Goal: Transaction & Acquisition: Purchase product/service

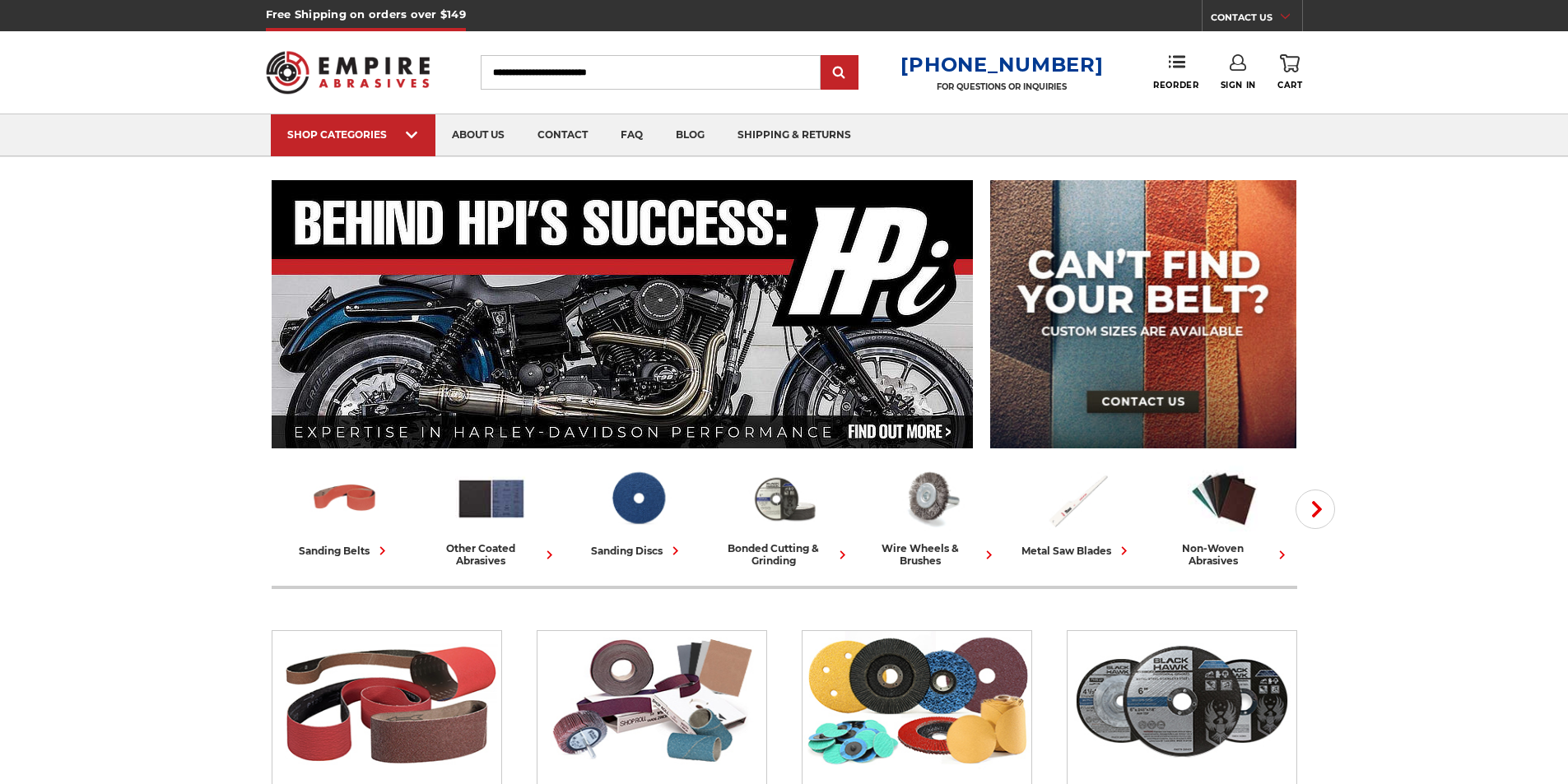
click at [1236, 69] on icon at bounding box center [1237, 62] width 16 height 16
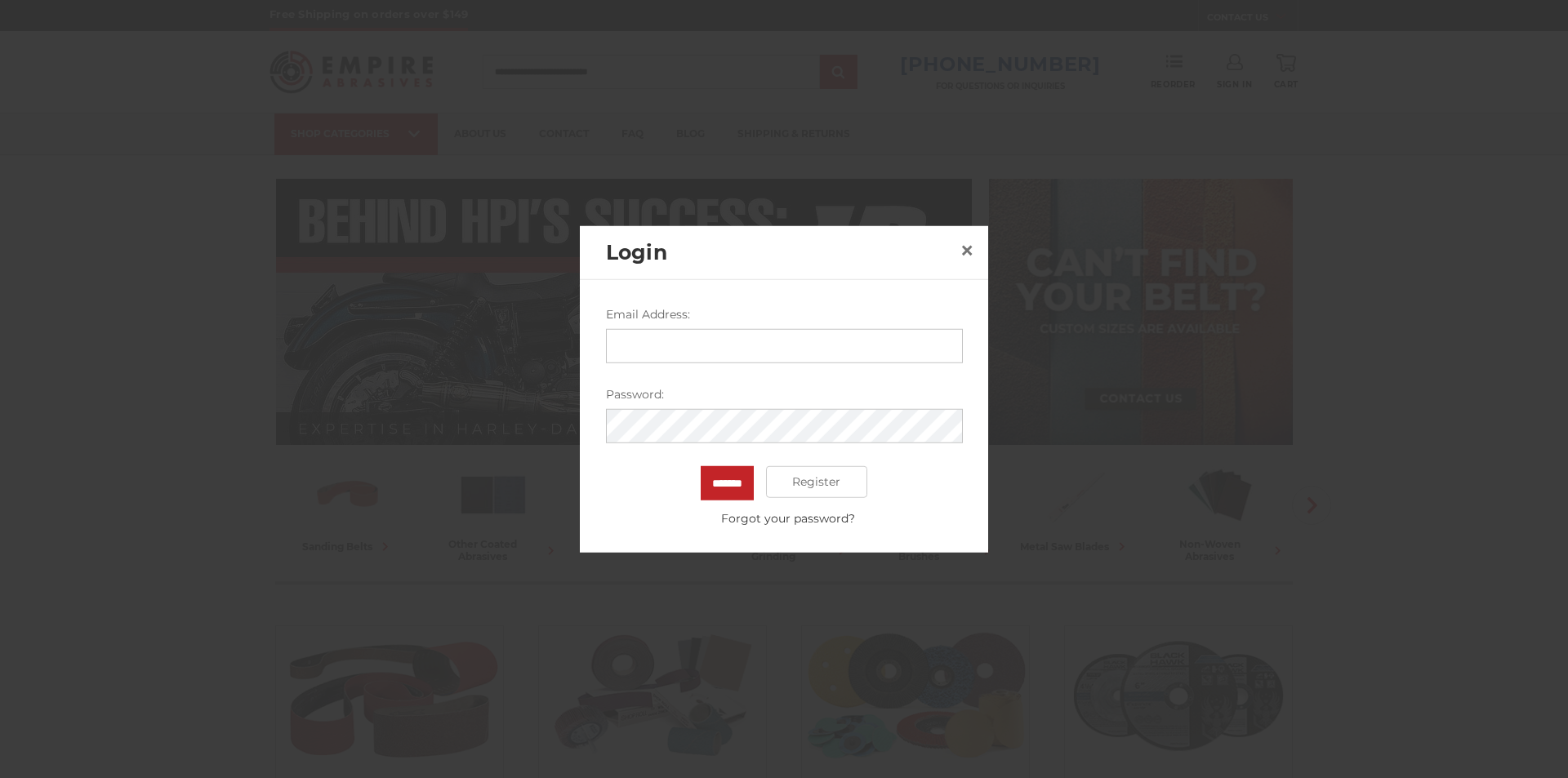
click at [656, 353] on input "Email Address:" at bounding box center [784, 345] width 357 height 34
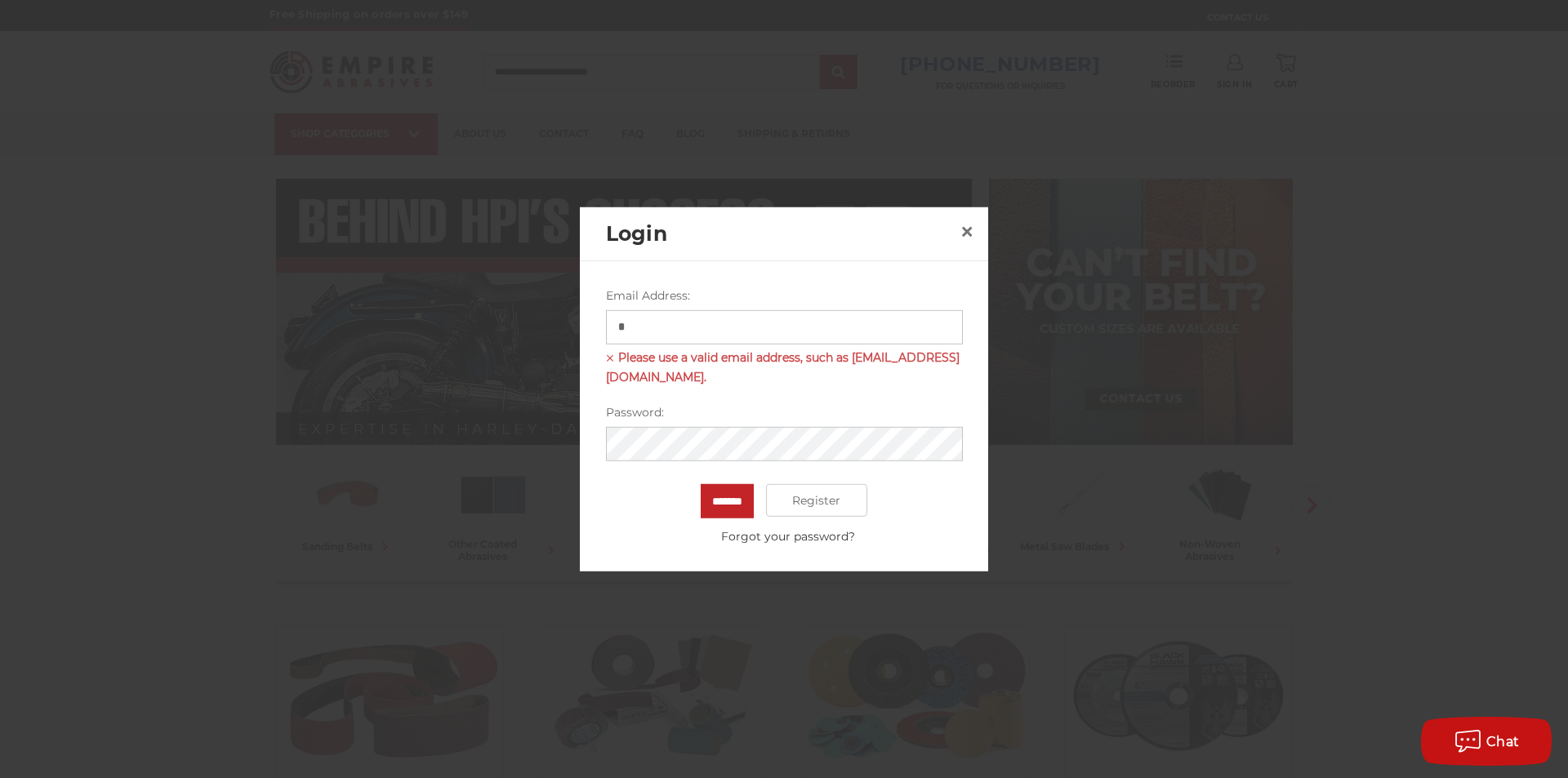
type input "*"
type input "**********"
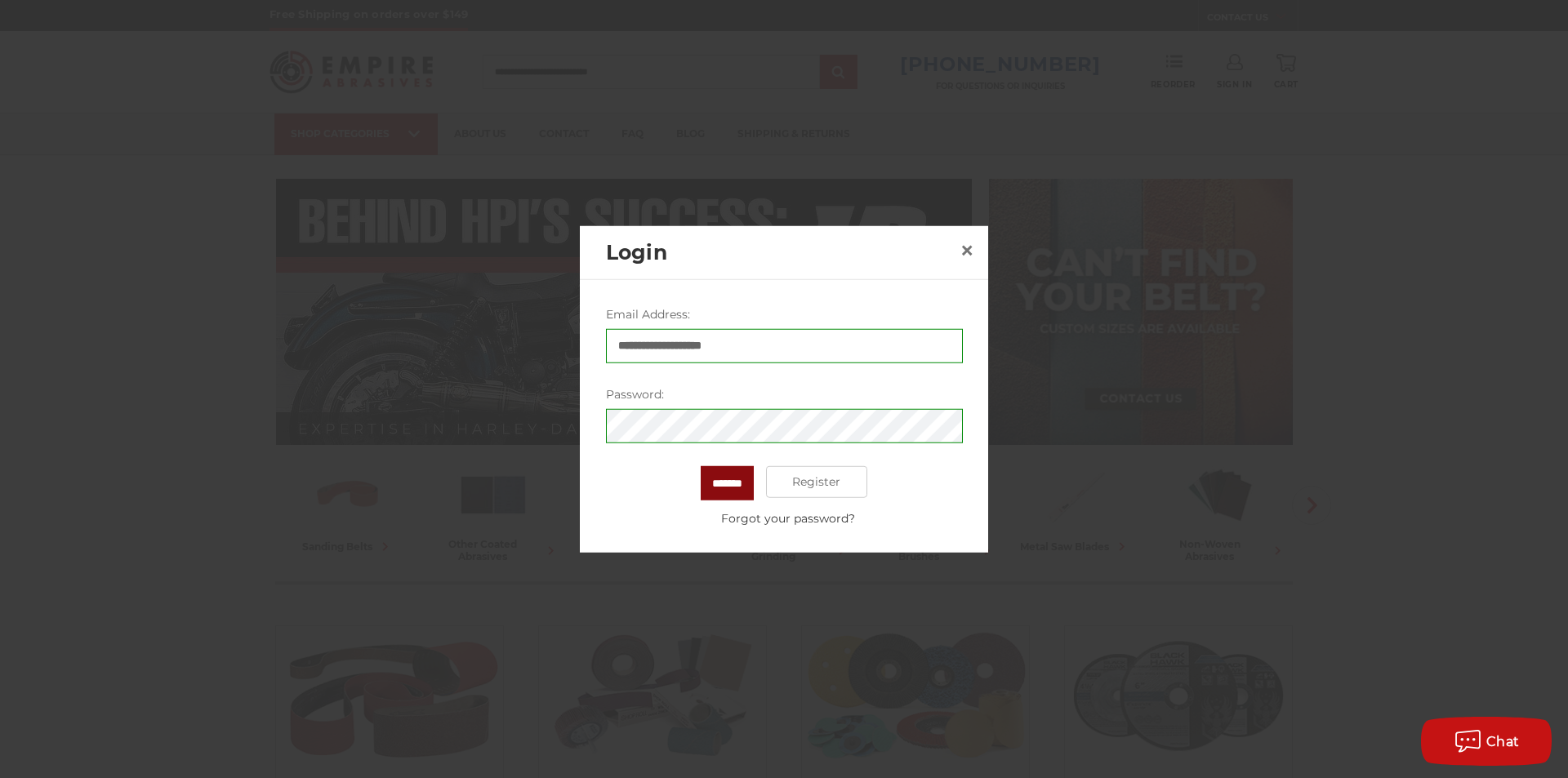
click at [742, 480] on input "*******" at bounding box center [727, 482] width 53 height 34
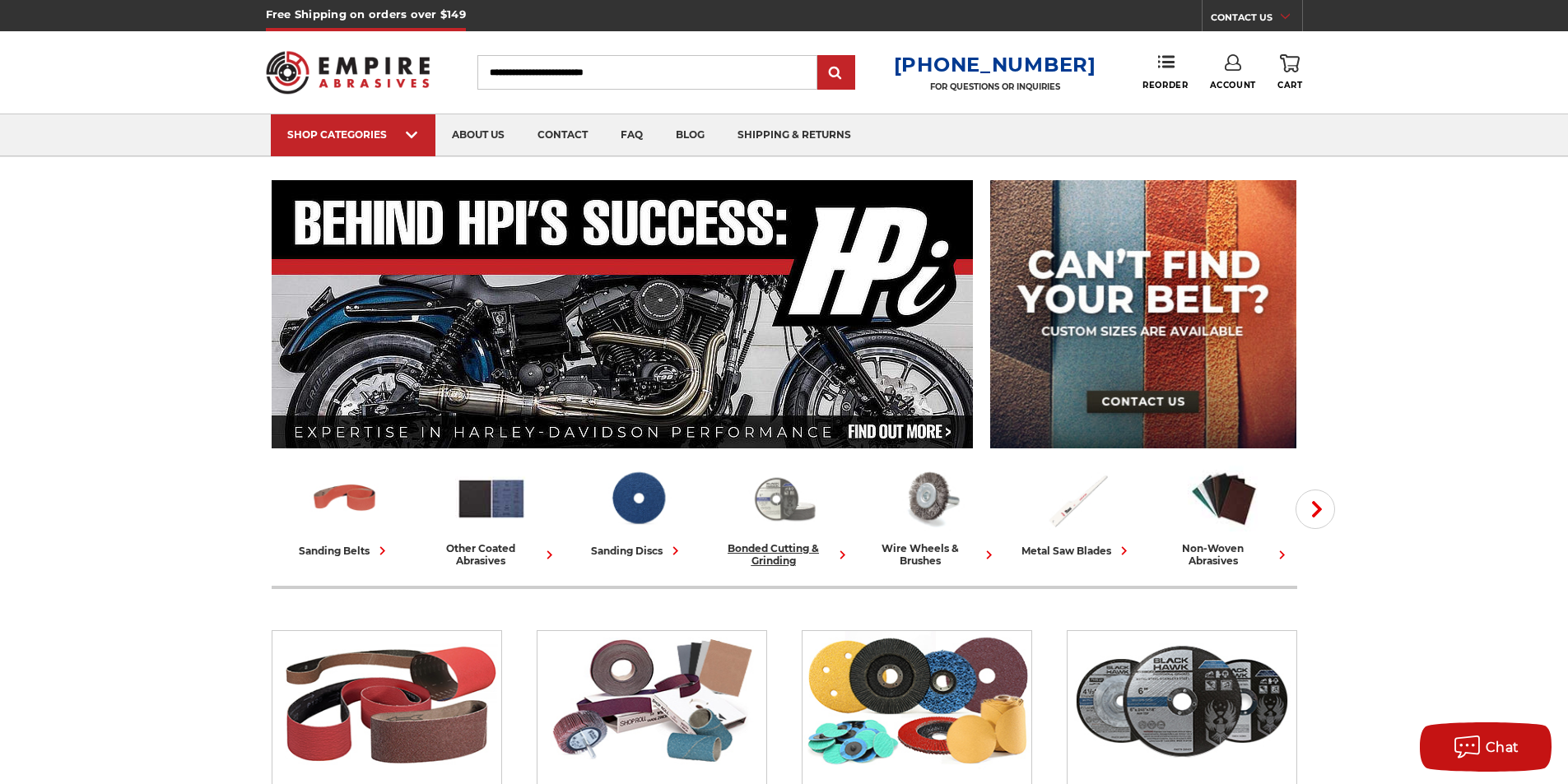
click at [789, 500] on img at bounding box center [784, 498] width 73 height 71
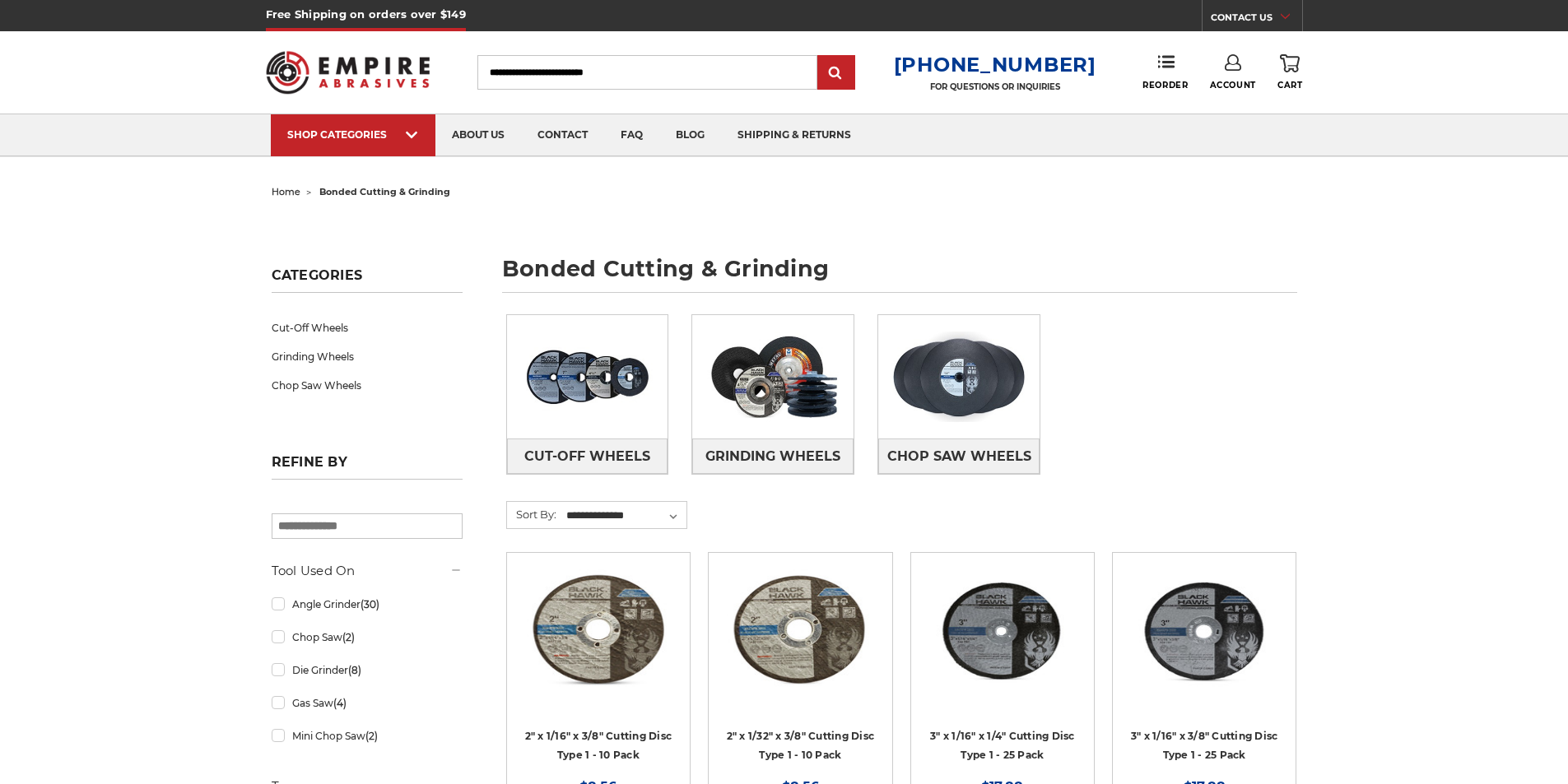
scroll to position [82, 0]
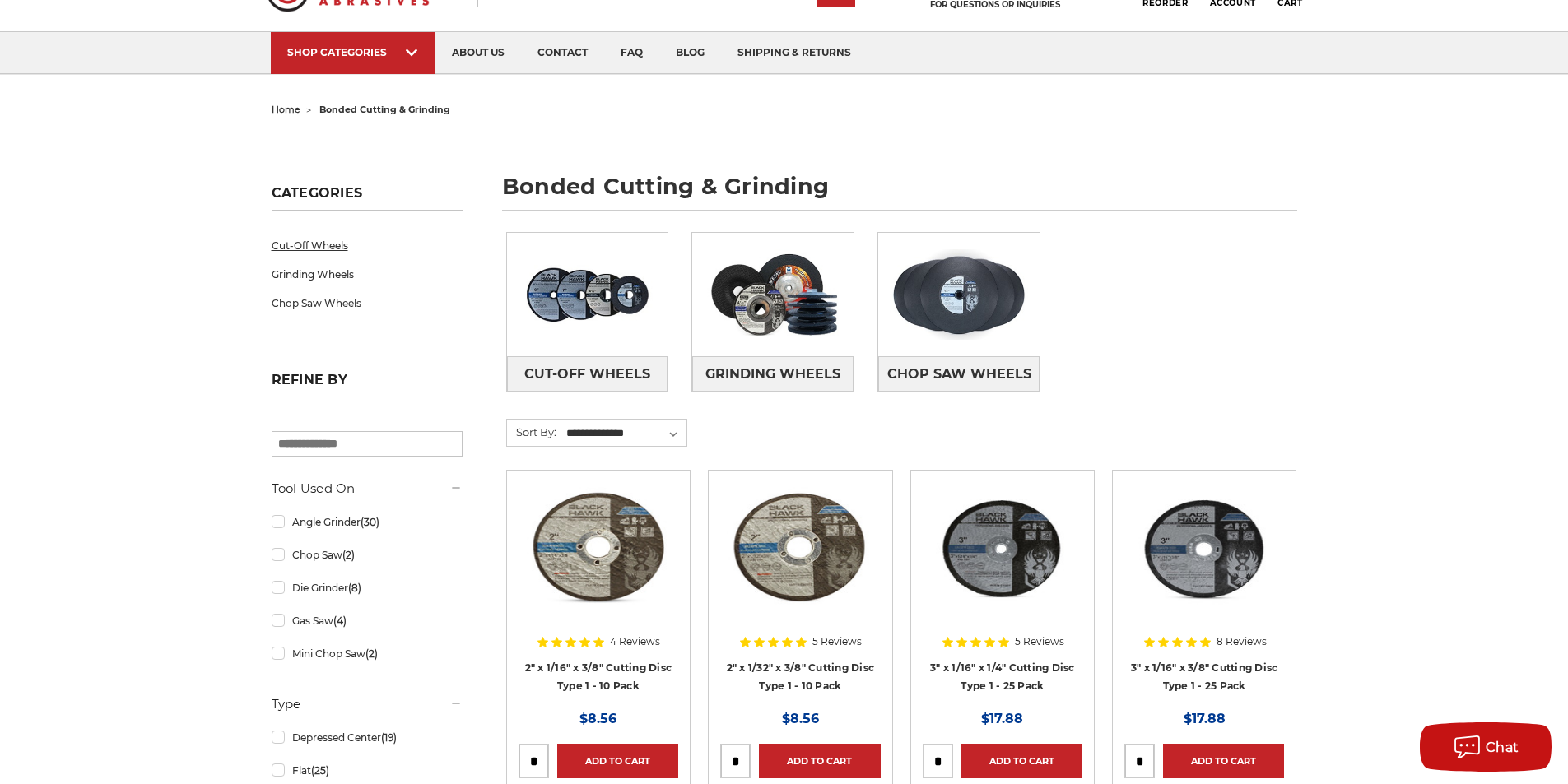
click at [312, 244] on link "Cut-Off Wheels" at bounding box center [367, 246] width 191 height 29
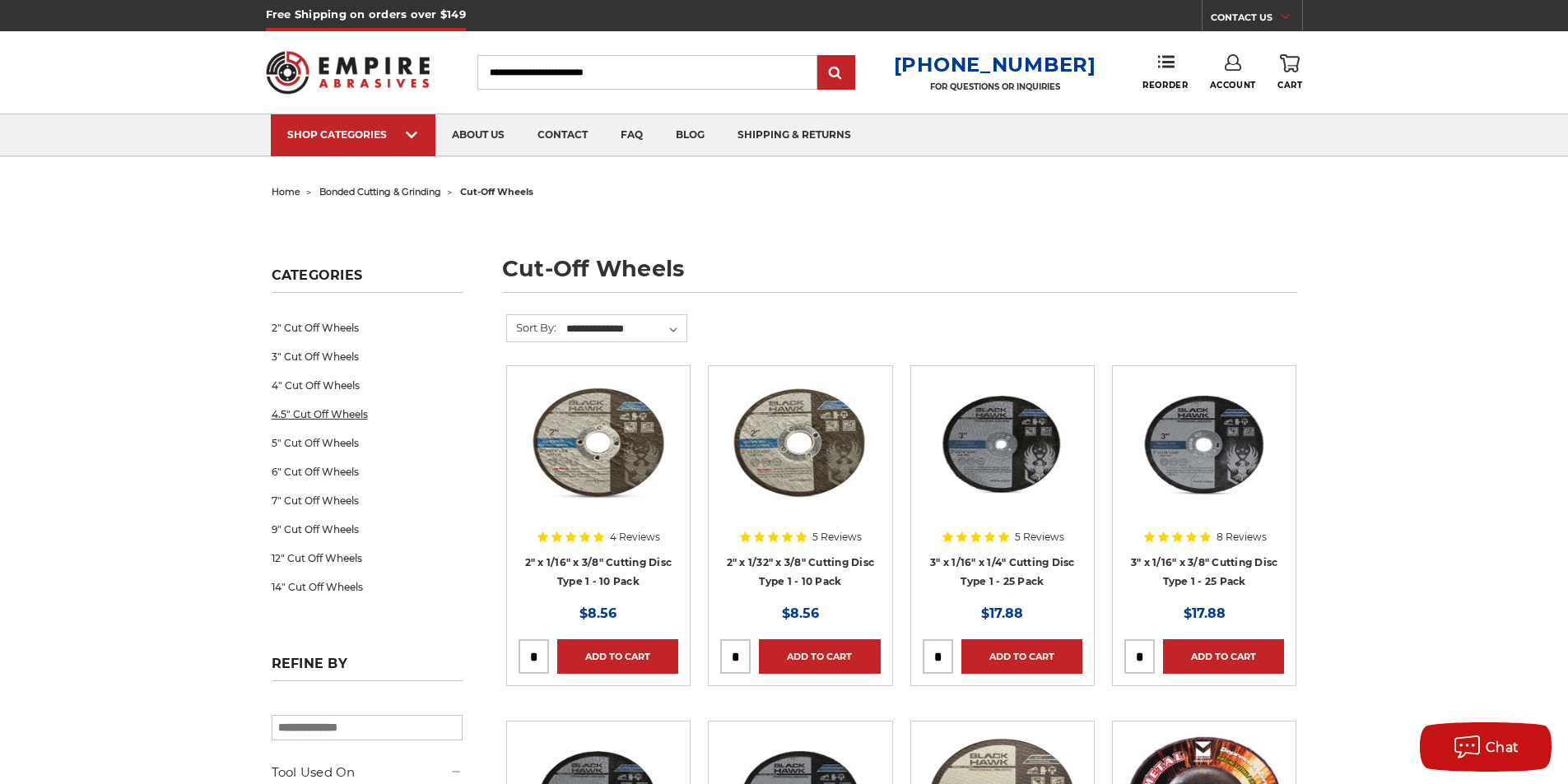
click at [338, 413] on link "4.5" Cut Off Wheels" at bounding box center [367, 414] width 191 height 29
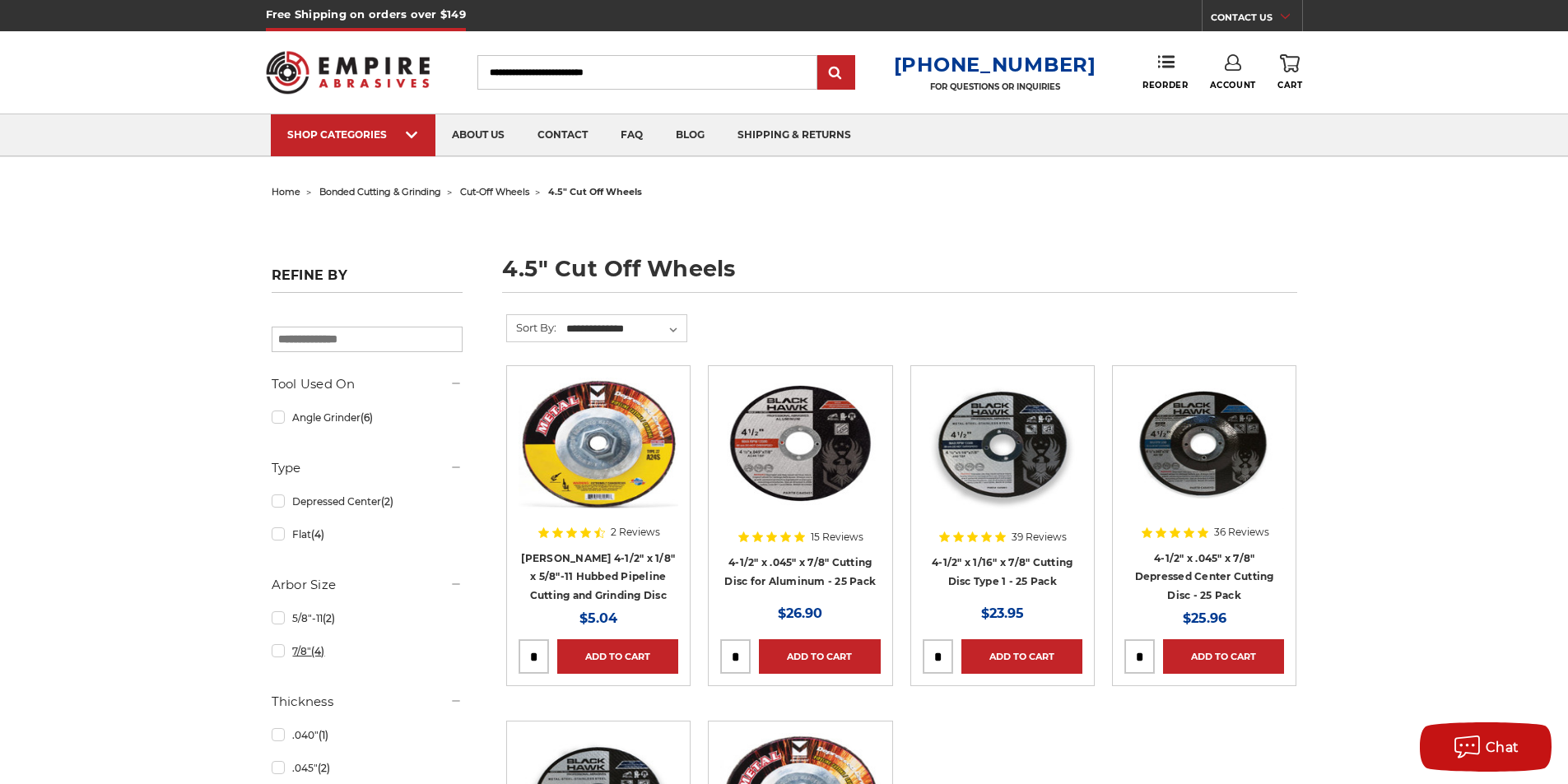
click at [284, 652] on link "7/8" (4)" at bounding box center [367, 651] width 191 height 29
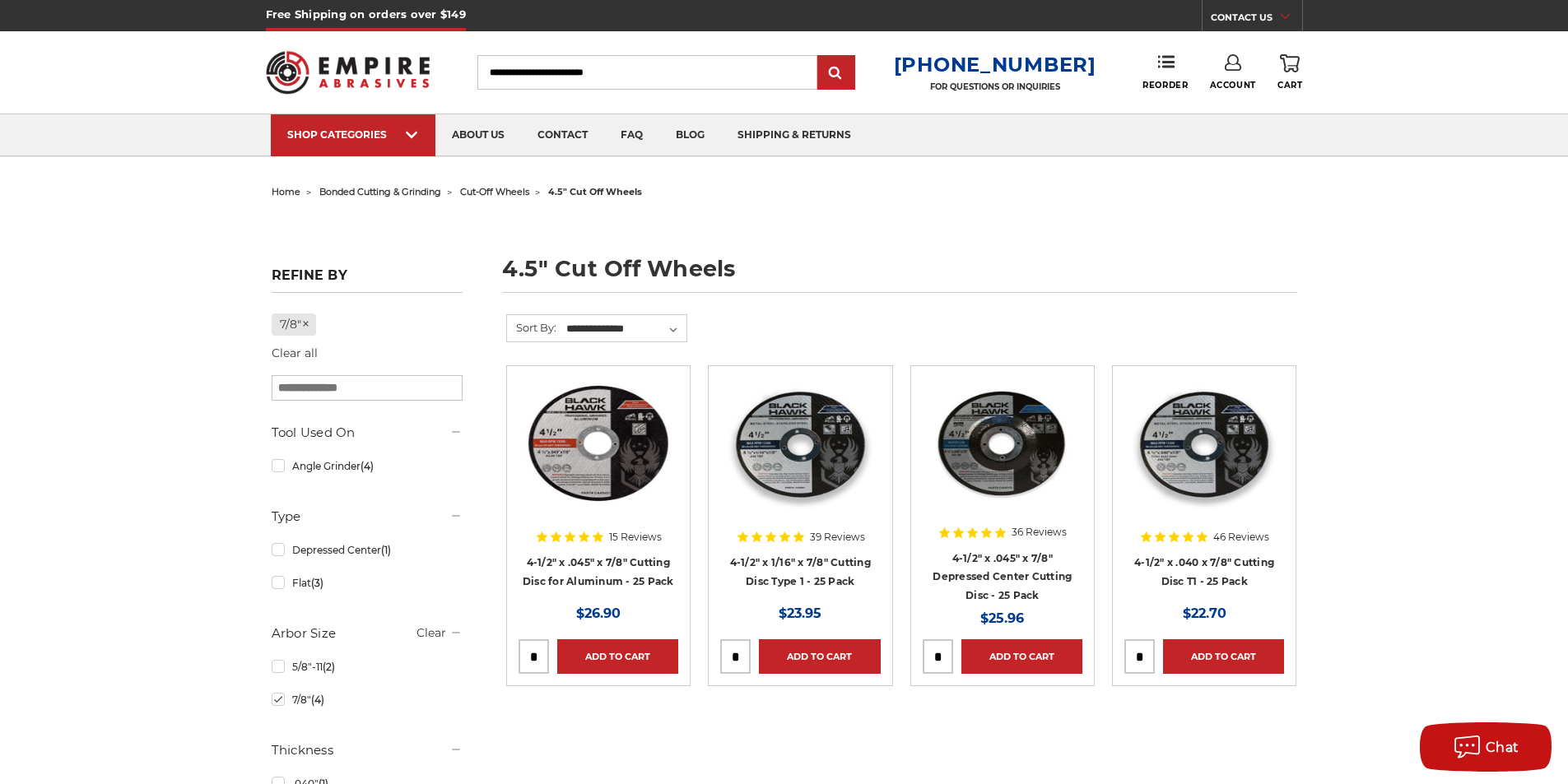
scroll to position [165, 0]
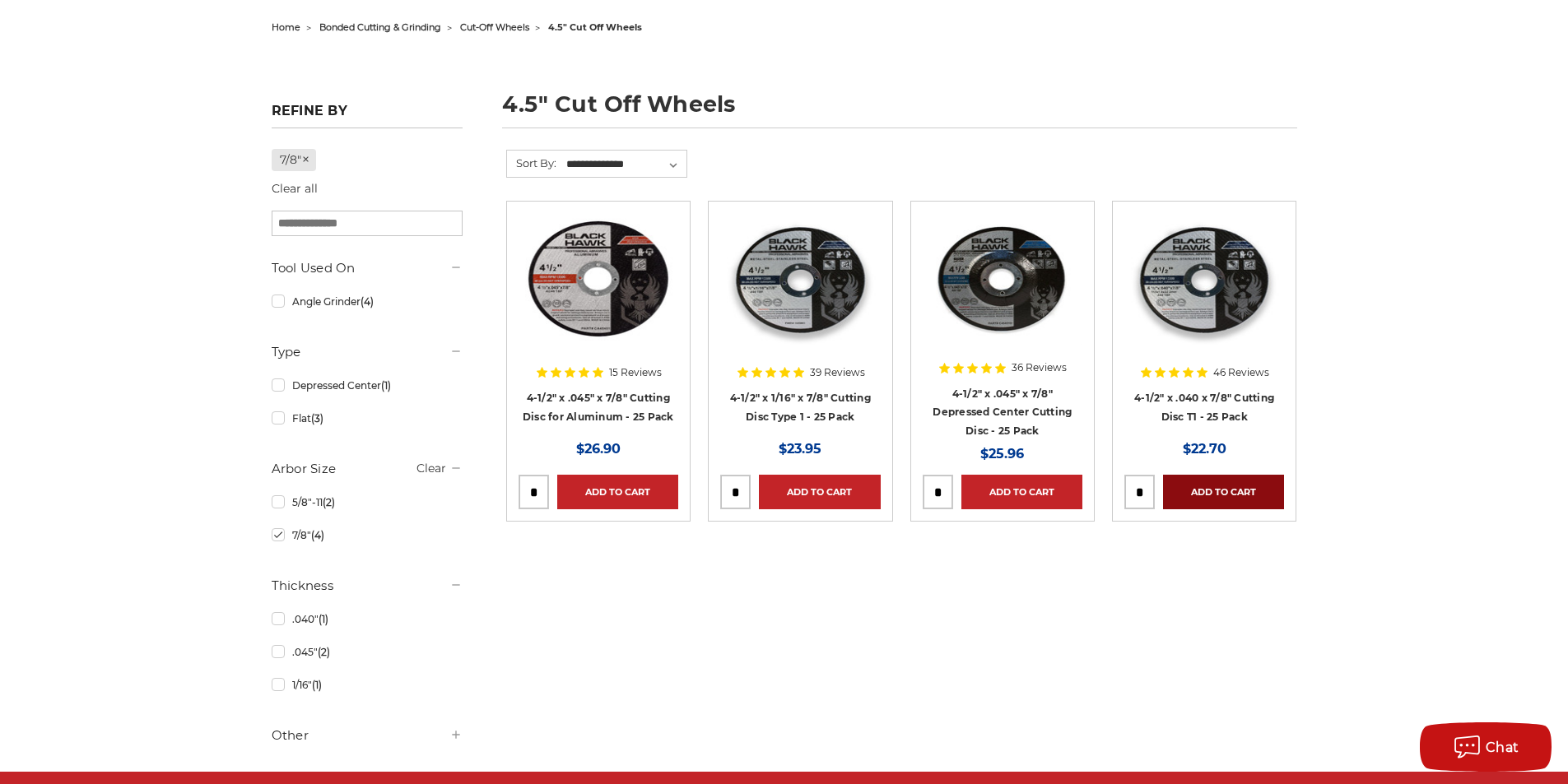
click at [1237, 484] on link "Add to Cart" at bounding box center [1224, 492] width 121 height 34
click at [1195, 491] on link "Added to Cart" at bounding box center [1224, 492] width 121 height 34
click at [1171, 284] on img at bounding box center [1204, 278] width 160 height 132
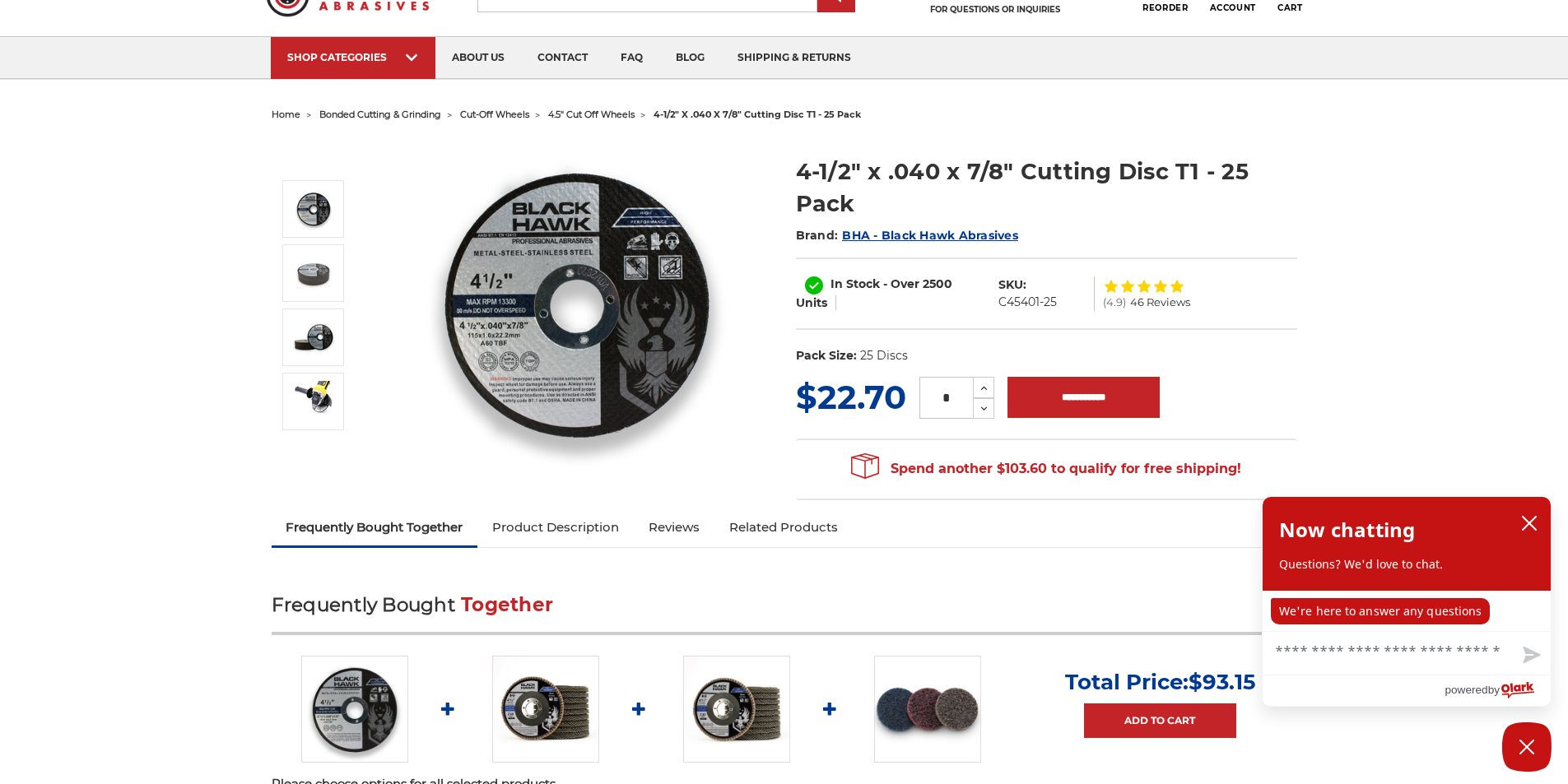
scroll to position [165, 0]
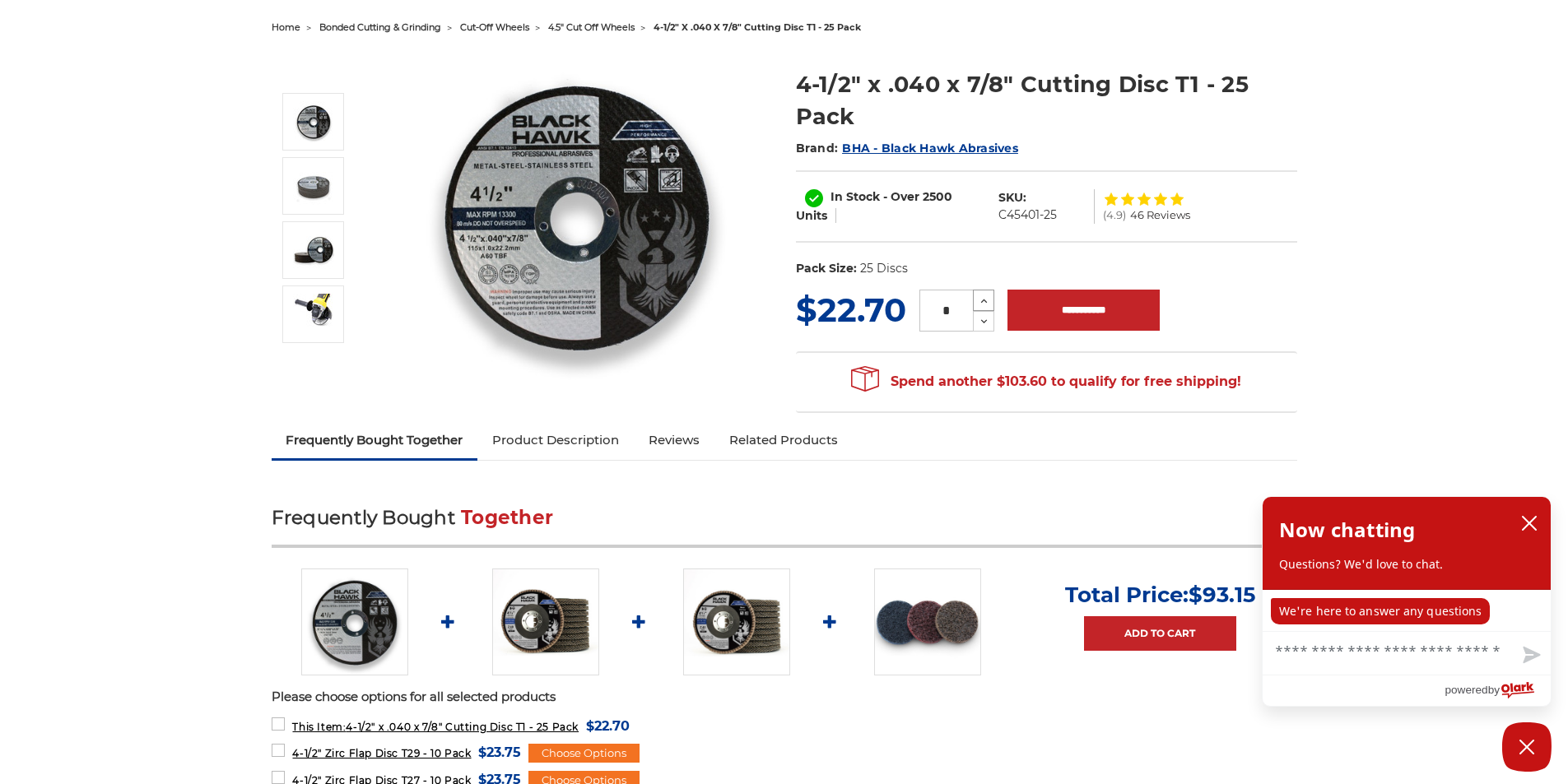
click at [978, 303] on icon at bounding box center [984, 301] width 12 height 15
click at [978, 303] on icon at bounding box center [984, 301] width 12 height 15
type input "*"
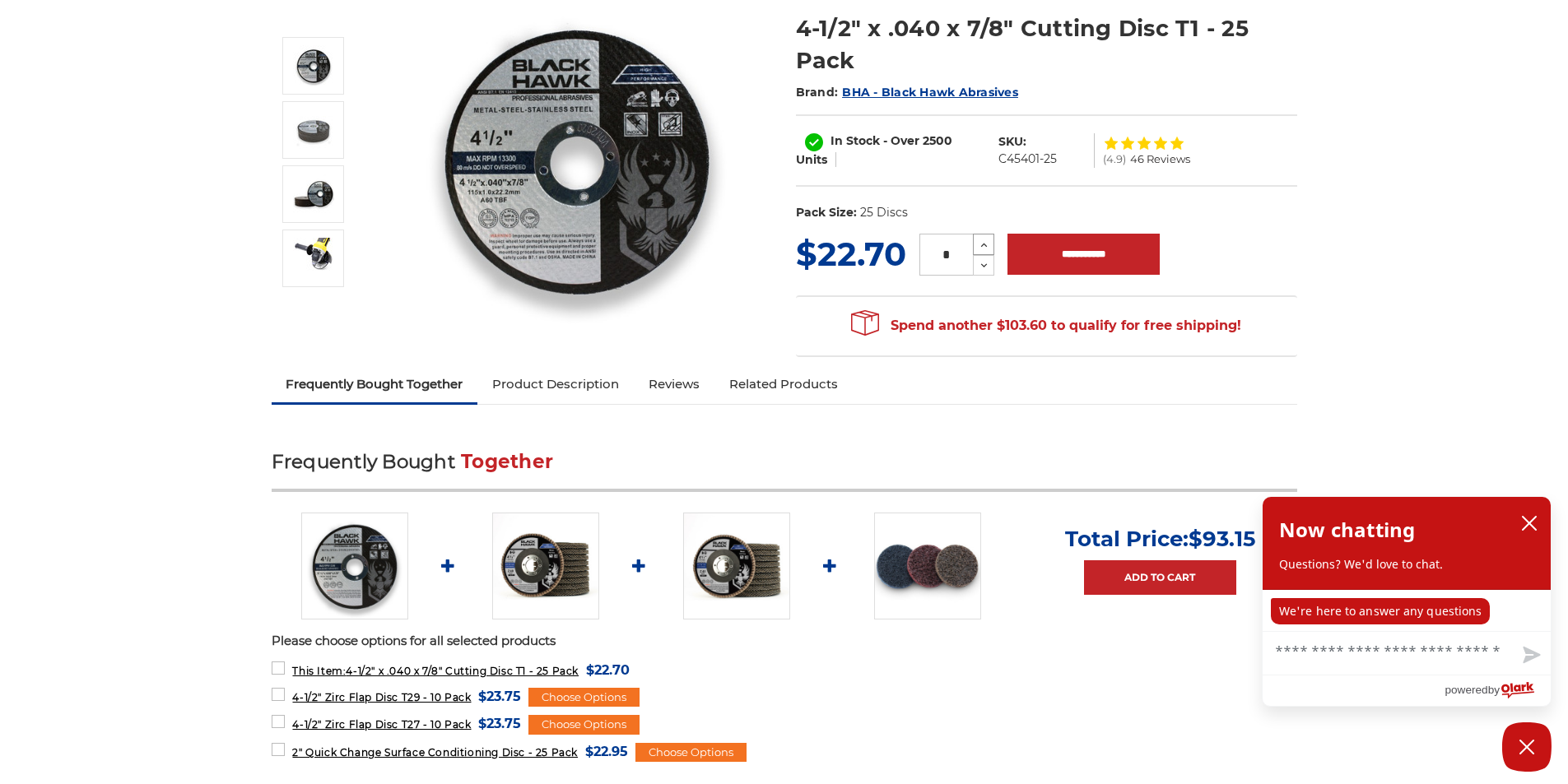
scroll to position [247, 0]
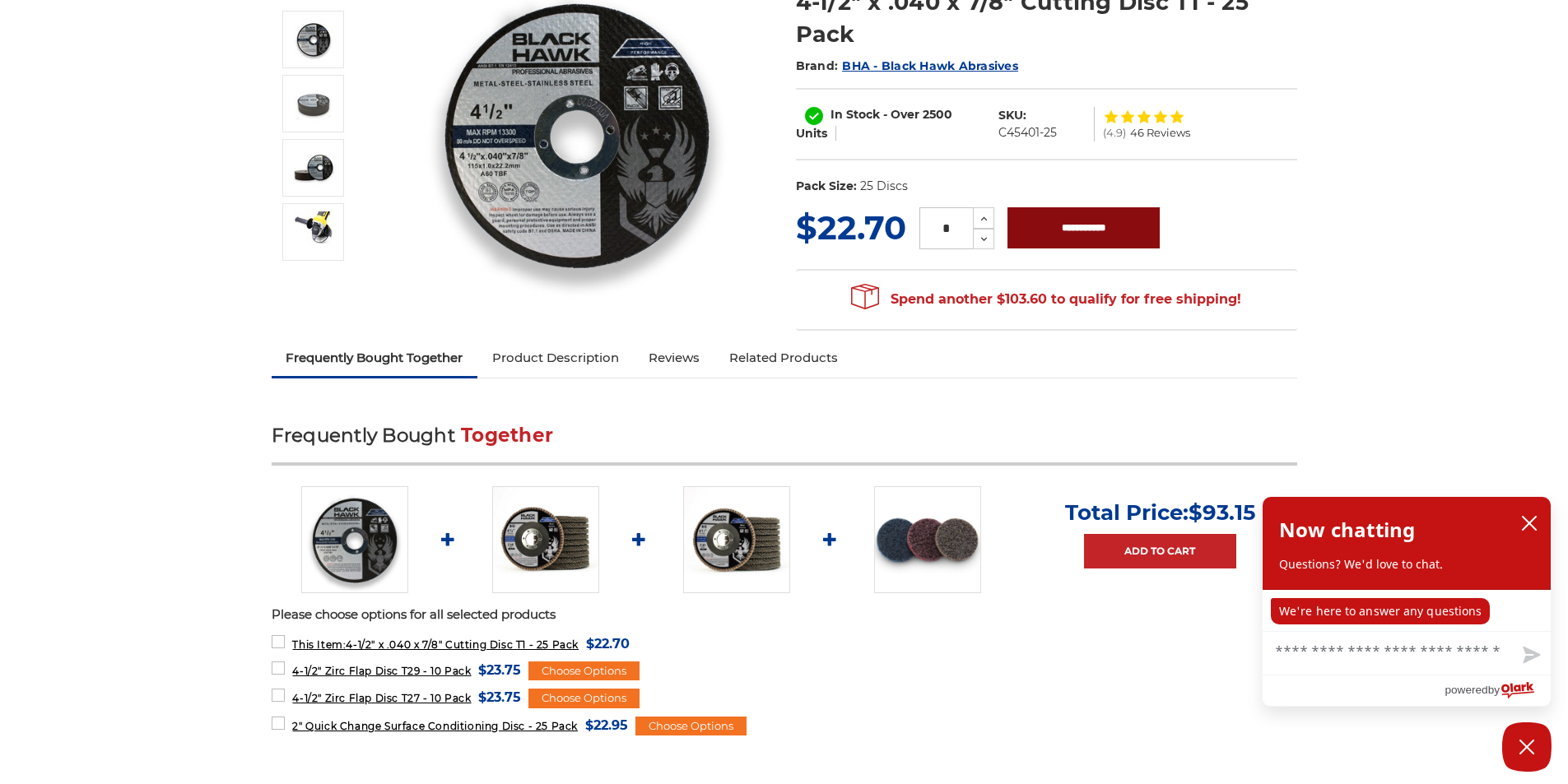
click at [1119, 234] on input "**********" at bounding box center [1084, 228] width 152 height 41
type input "**********"
click at [1536, 527] on icon "close chatbox" at bounding box center [1529, 523] width 16 height 16
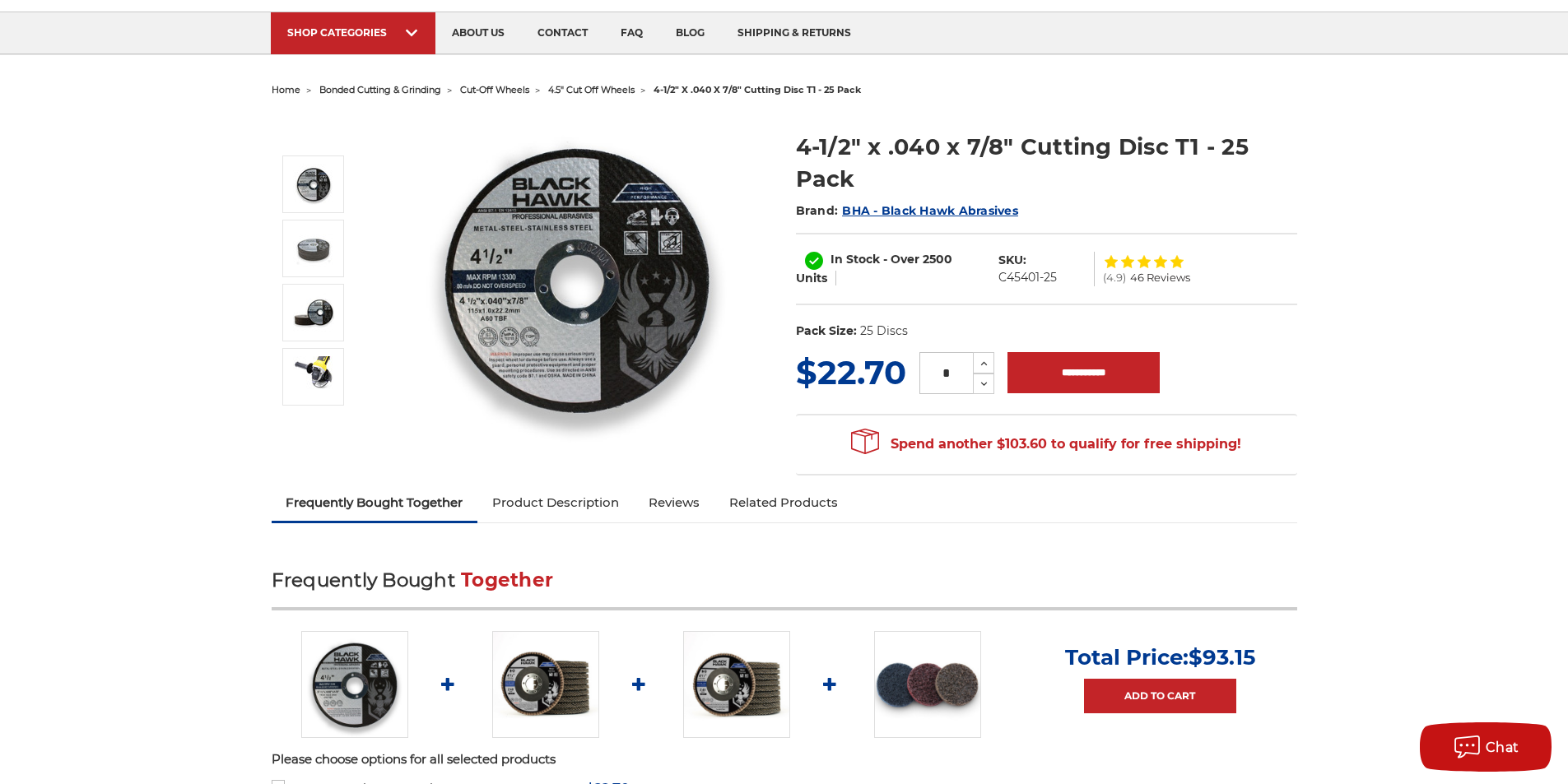
scroll to position [0, 0]
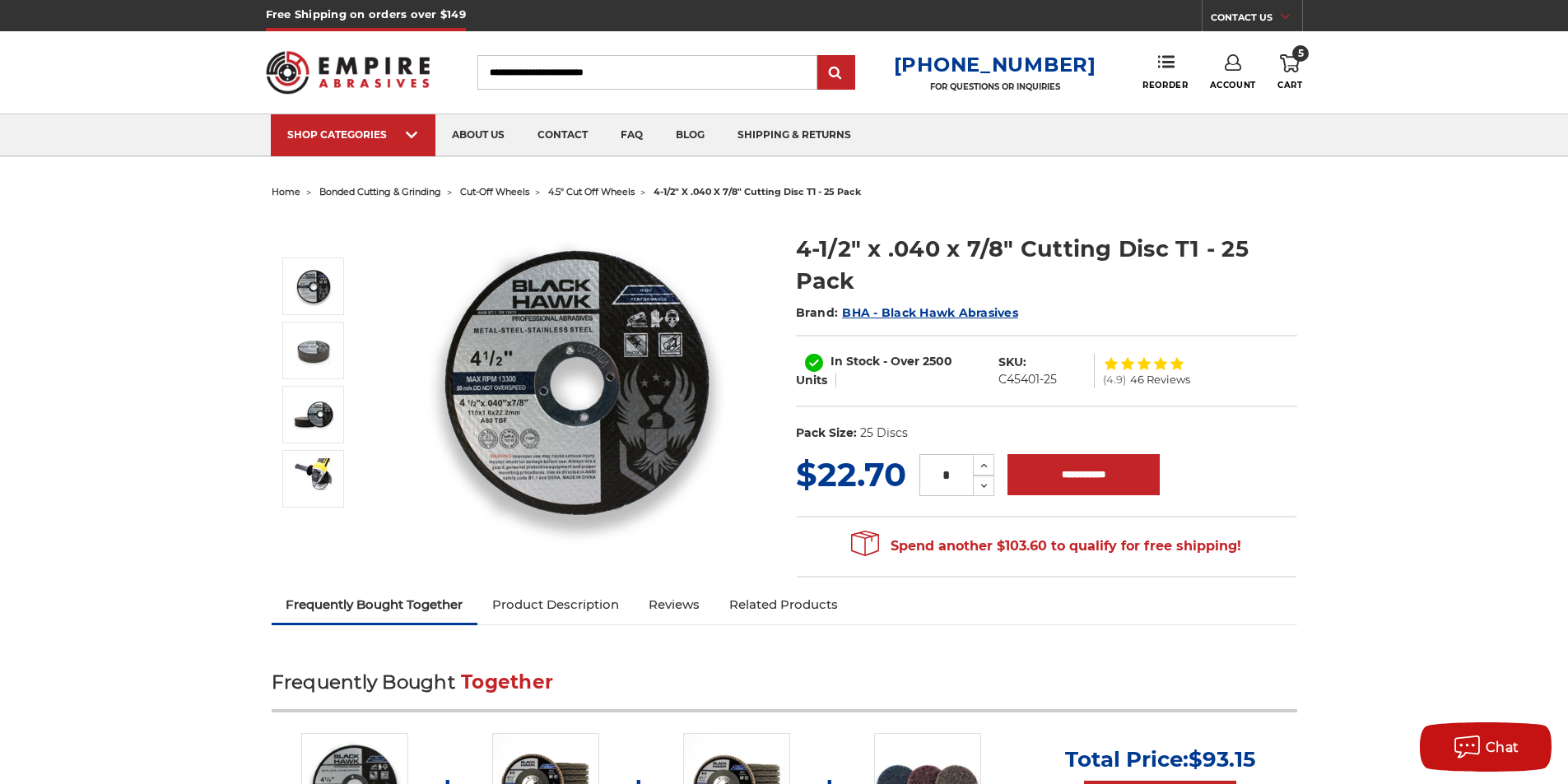
click at [1290, 64] on icon at bounding box center [1289, 63] width 20 height 18
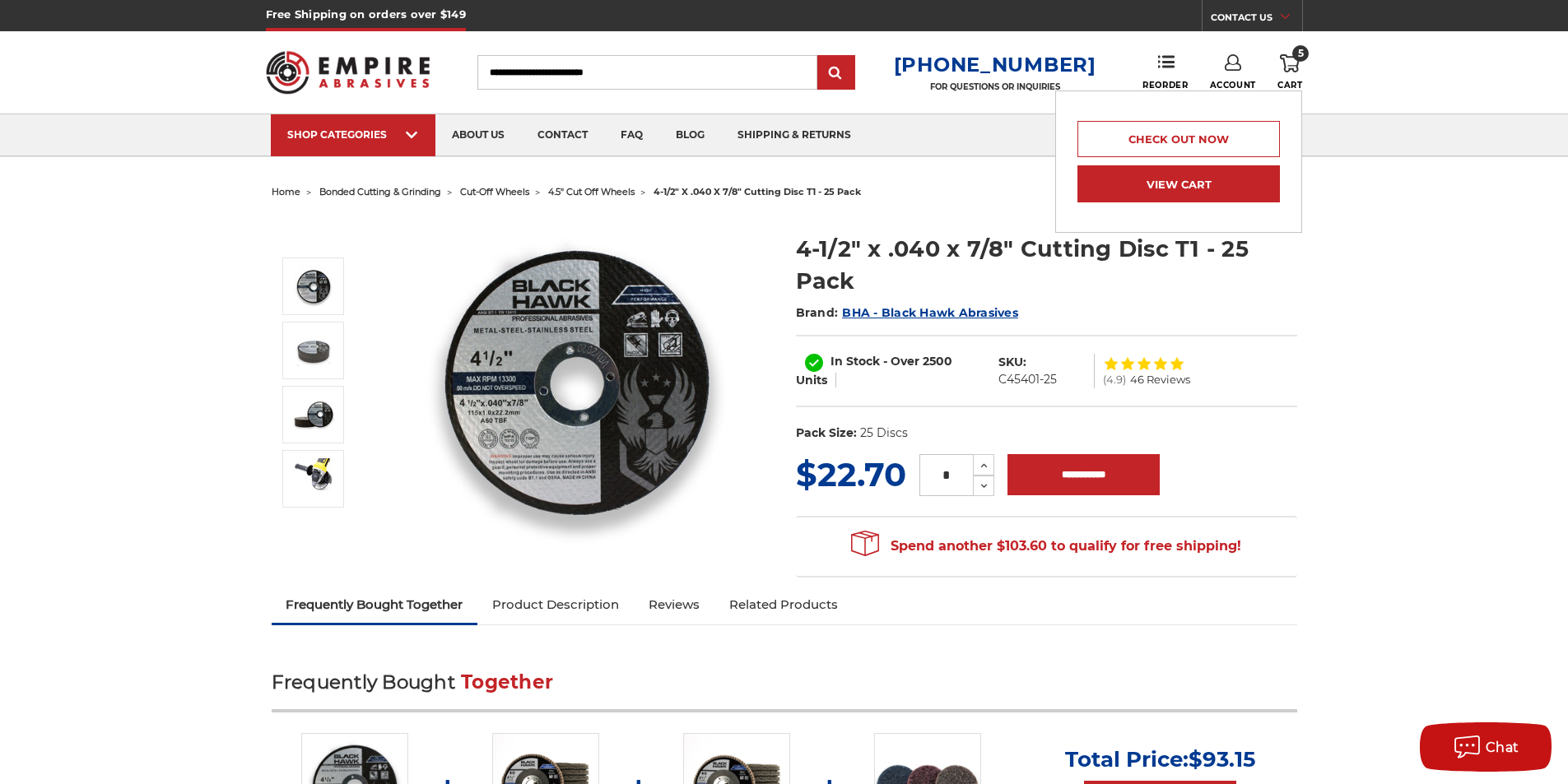
click at [1192, 184] on link "View Cart" at bounding box center [1178, 184] width 203 height 37
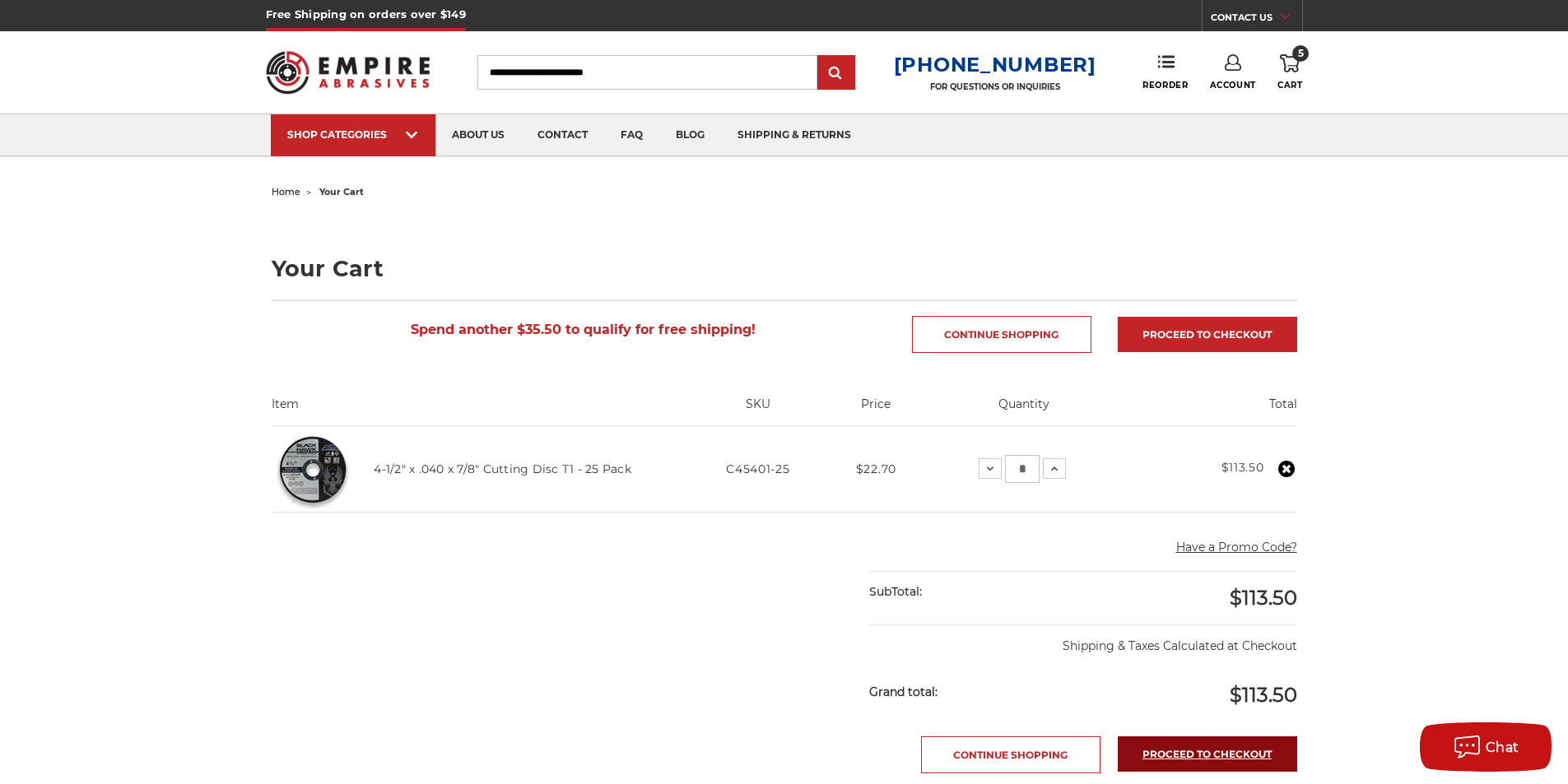
click at [1203, 761] on link "Proceed to checkout" at bounding box center [1207, 753] width 179 height 35
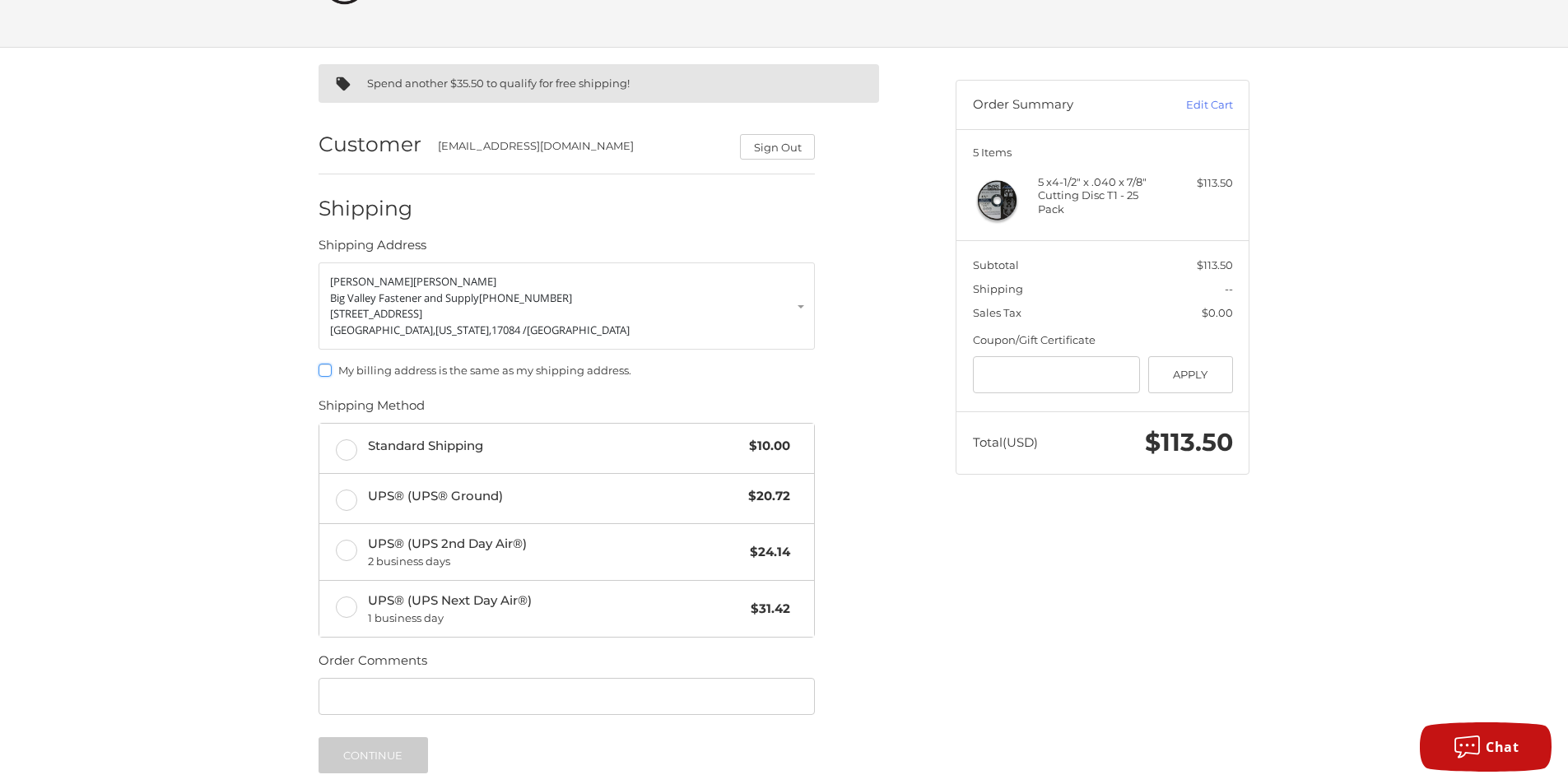
scroll to position [165, 0]
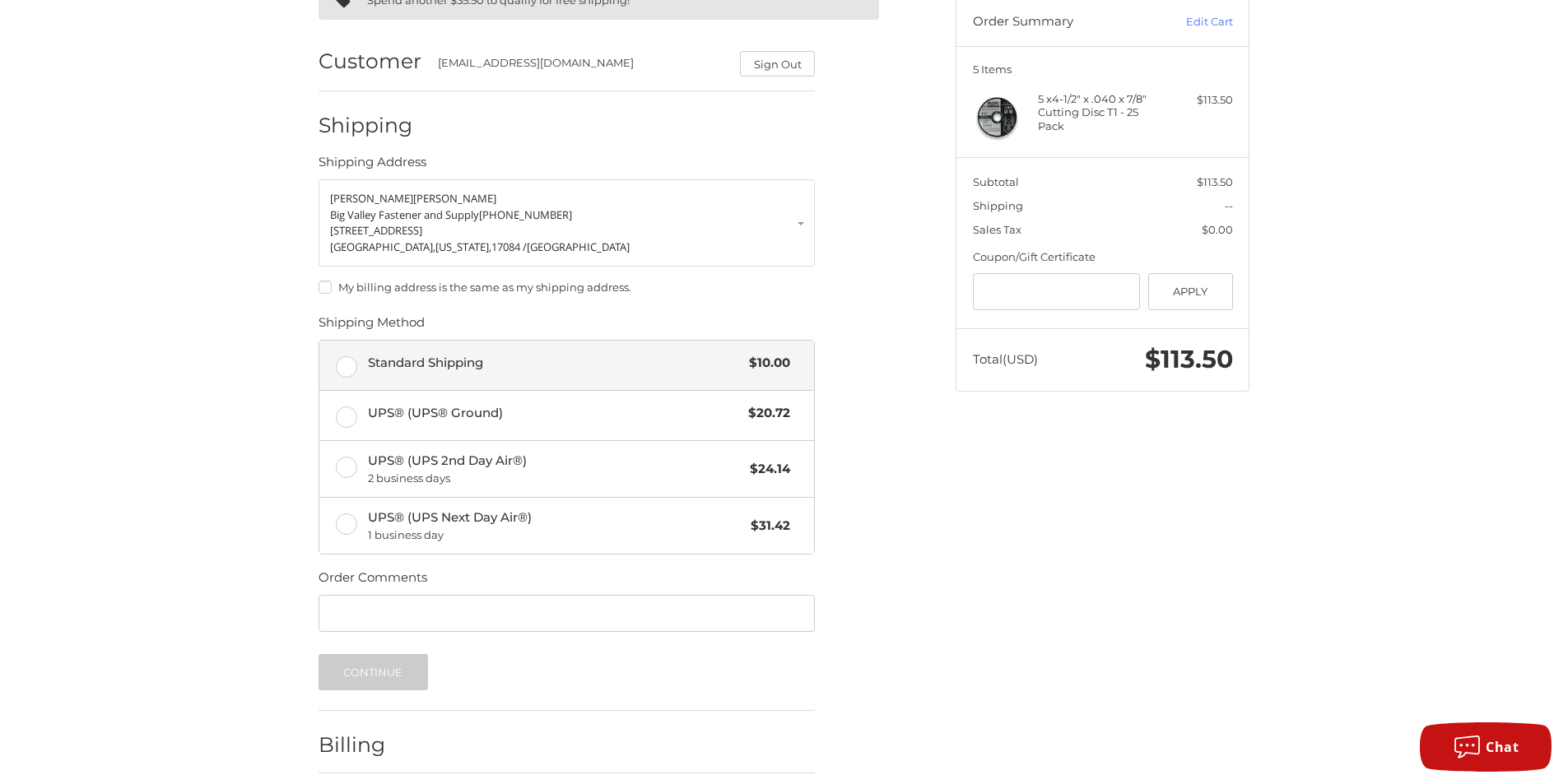
click at [351, 370] on label "Standard Shipping $10.00" at bounding box center [567, 366] width 495 height 50
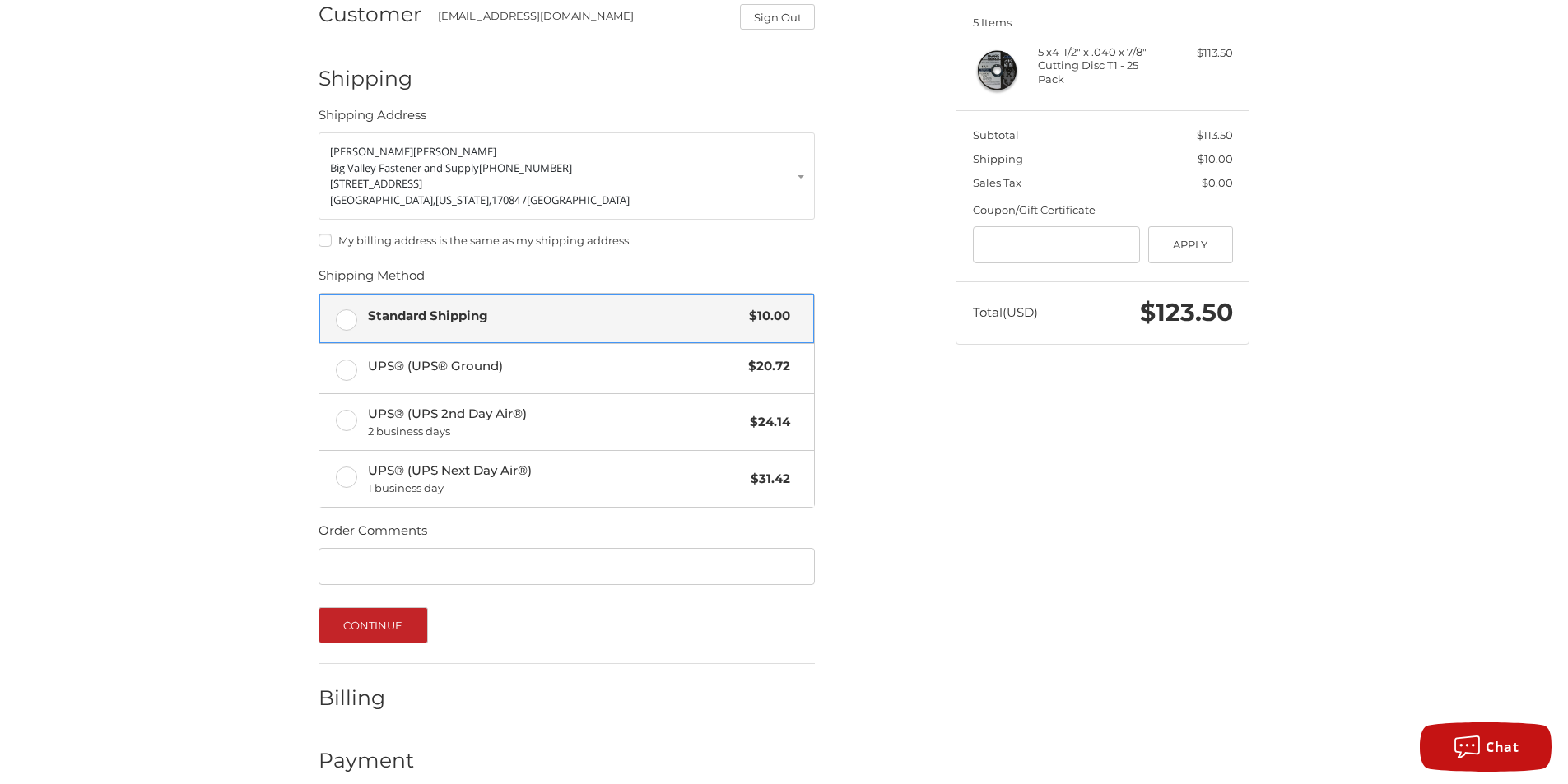
scroll to position [232, 0]
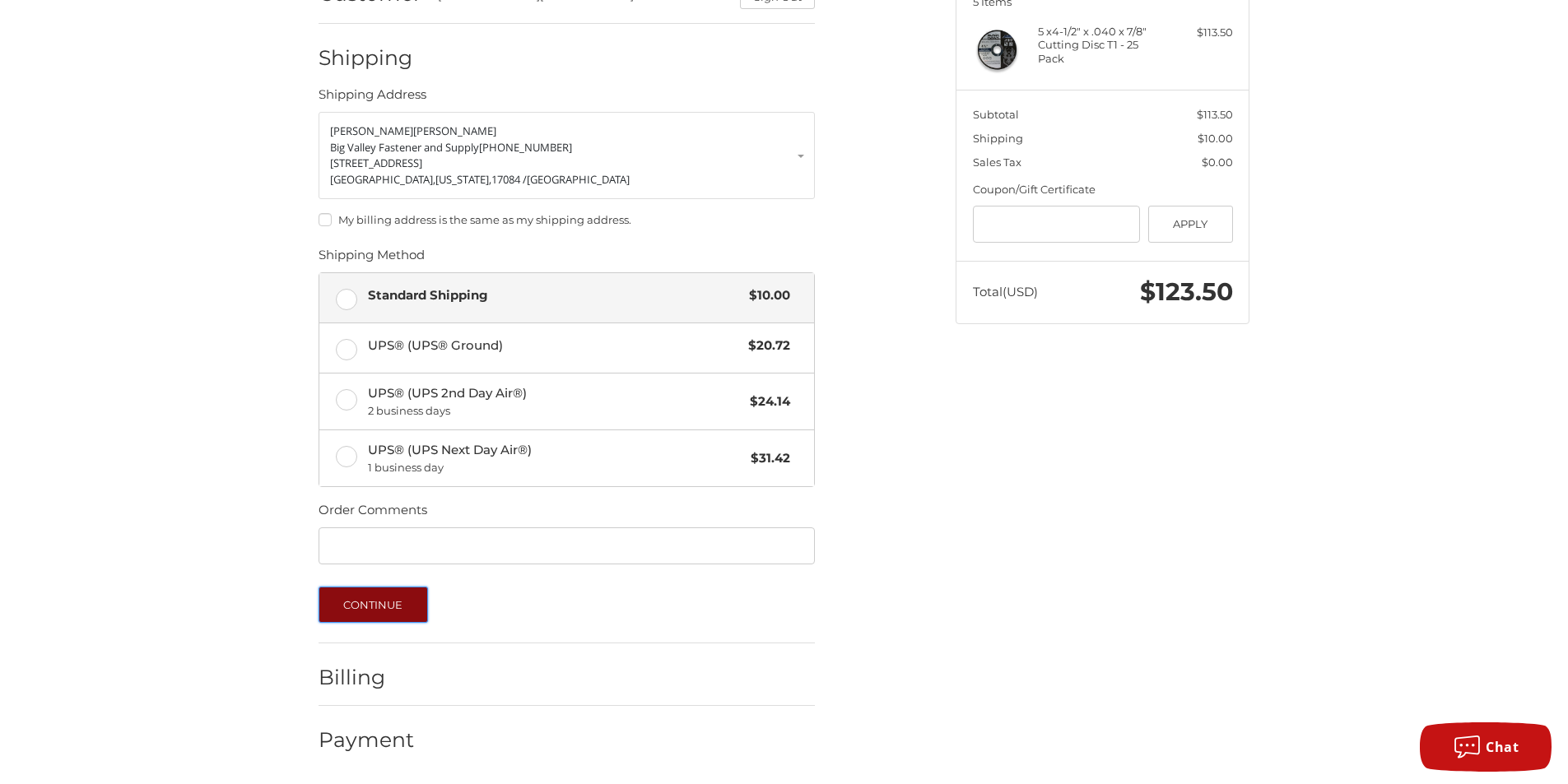
click at [419, 611] on button "Continue" at bounding box center [373, 605] width 109 height 36
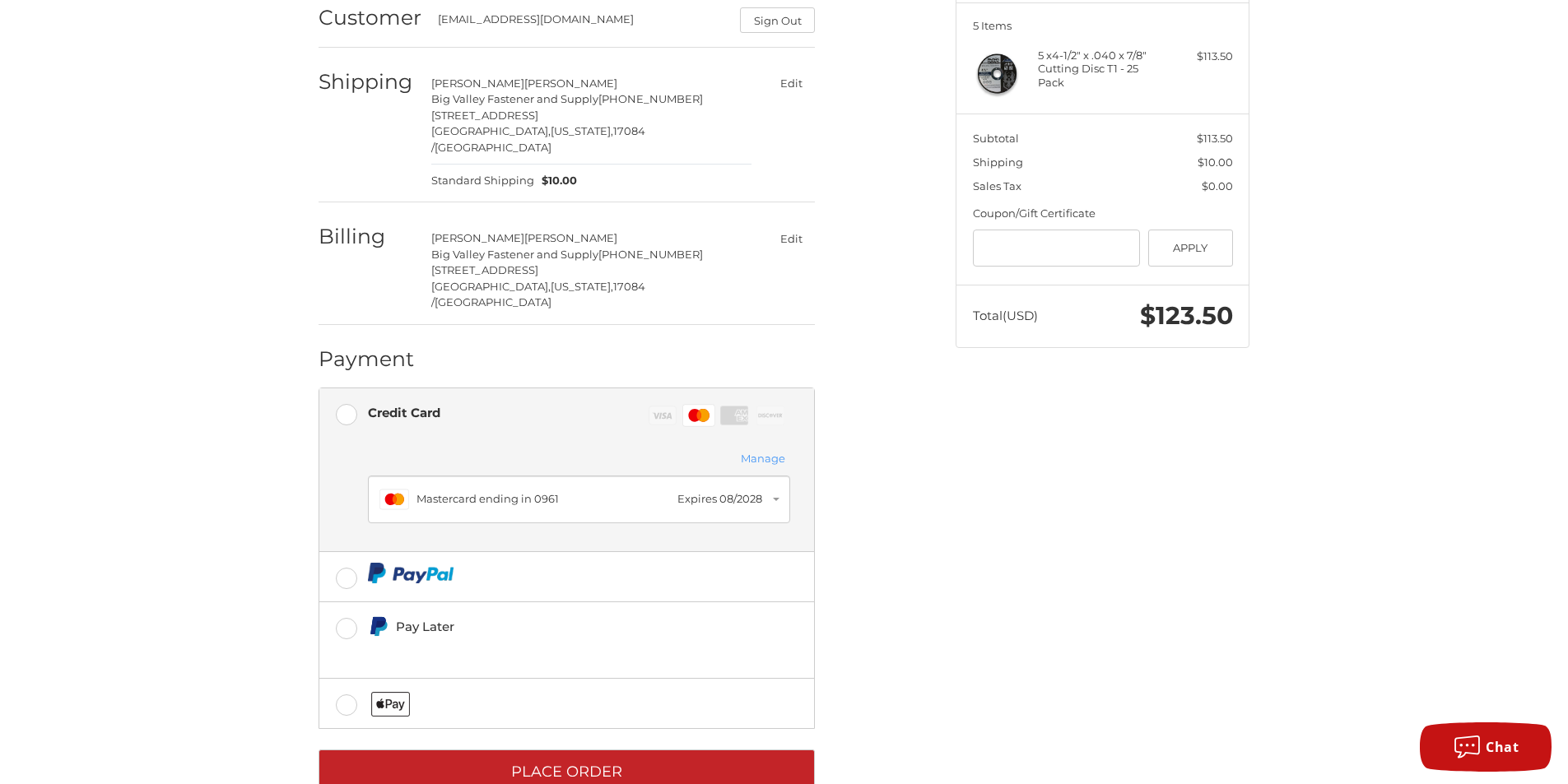
scroll to position [223, 0]
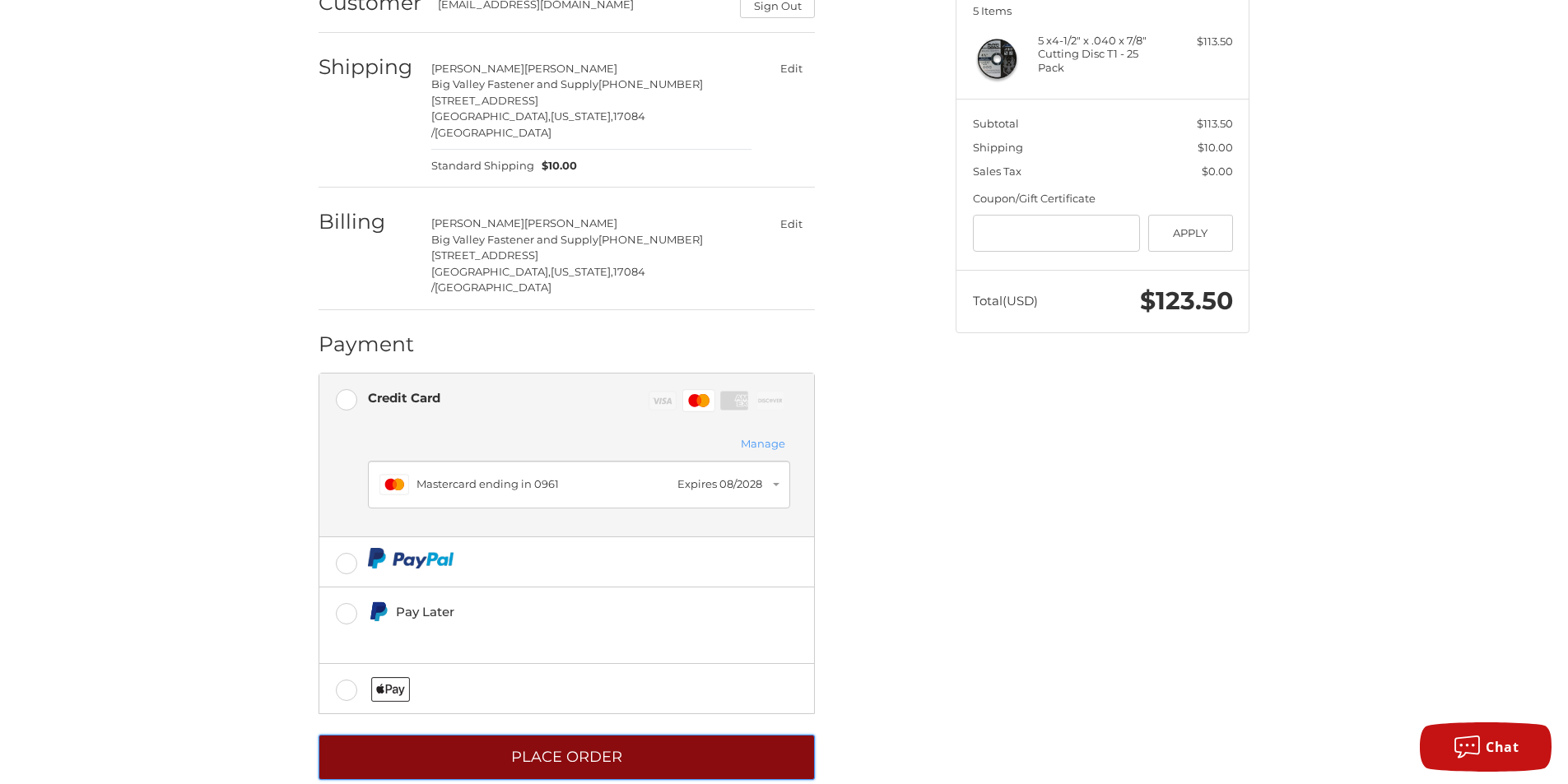
click at [503, 734] on button "Place Order" at bounding box center [567, 757] width 496 height 45
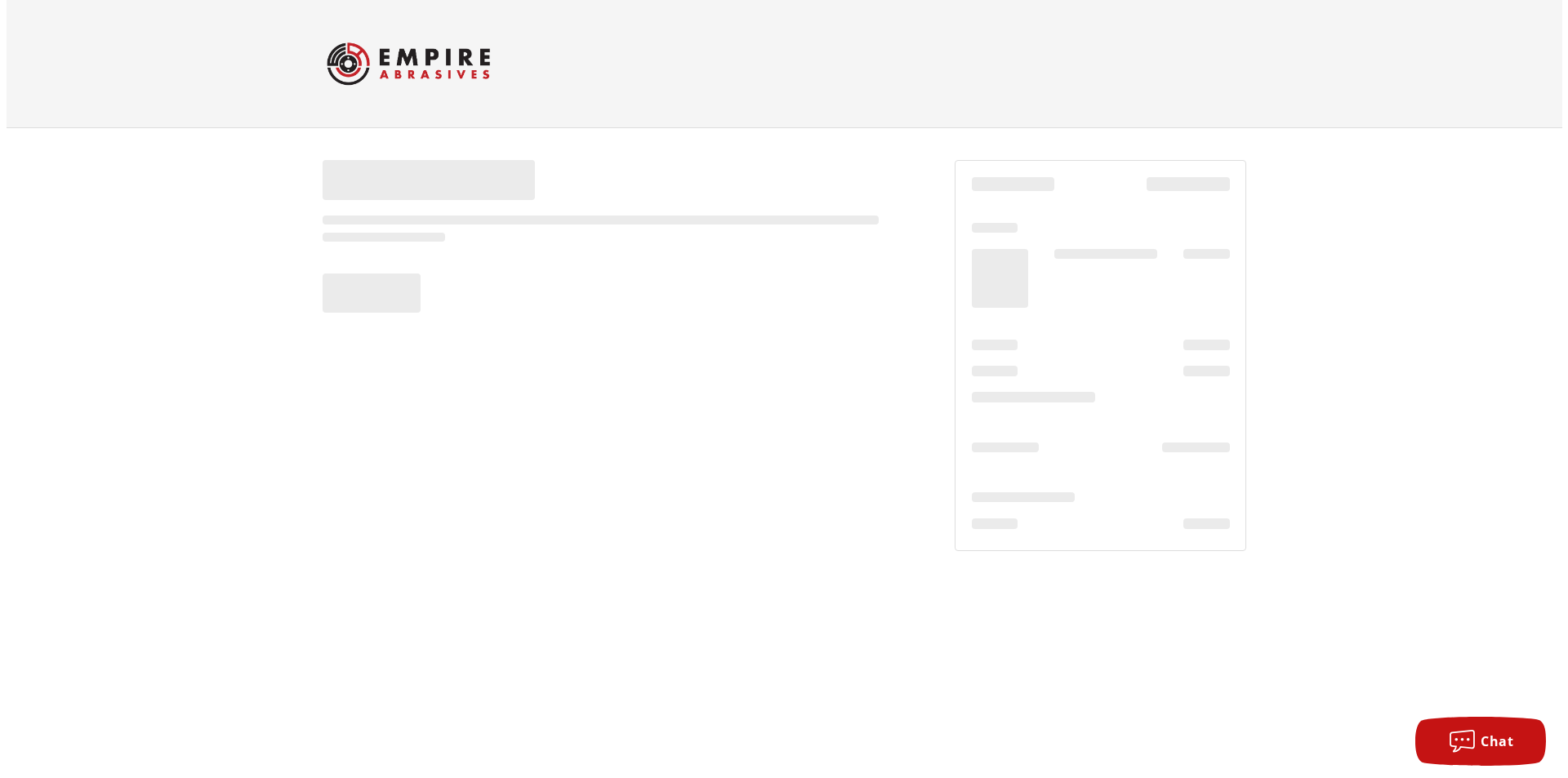
scroll to position [0, 0]
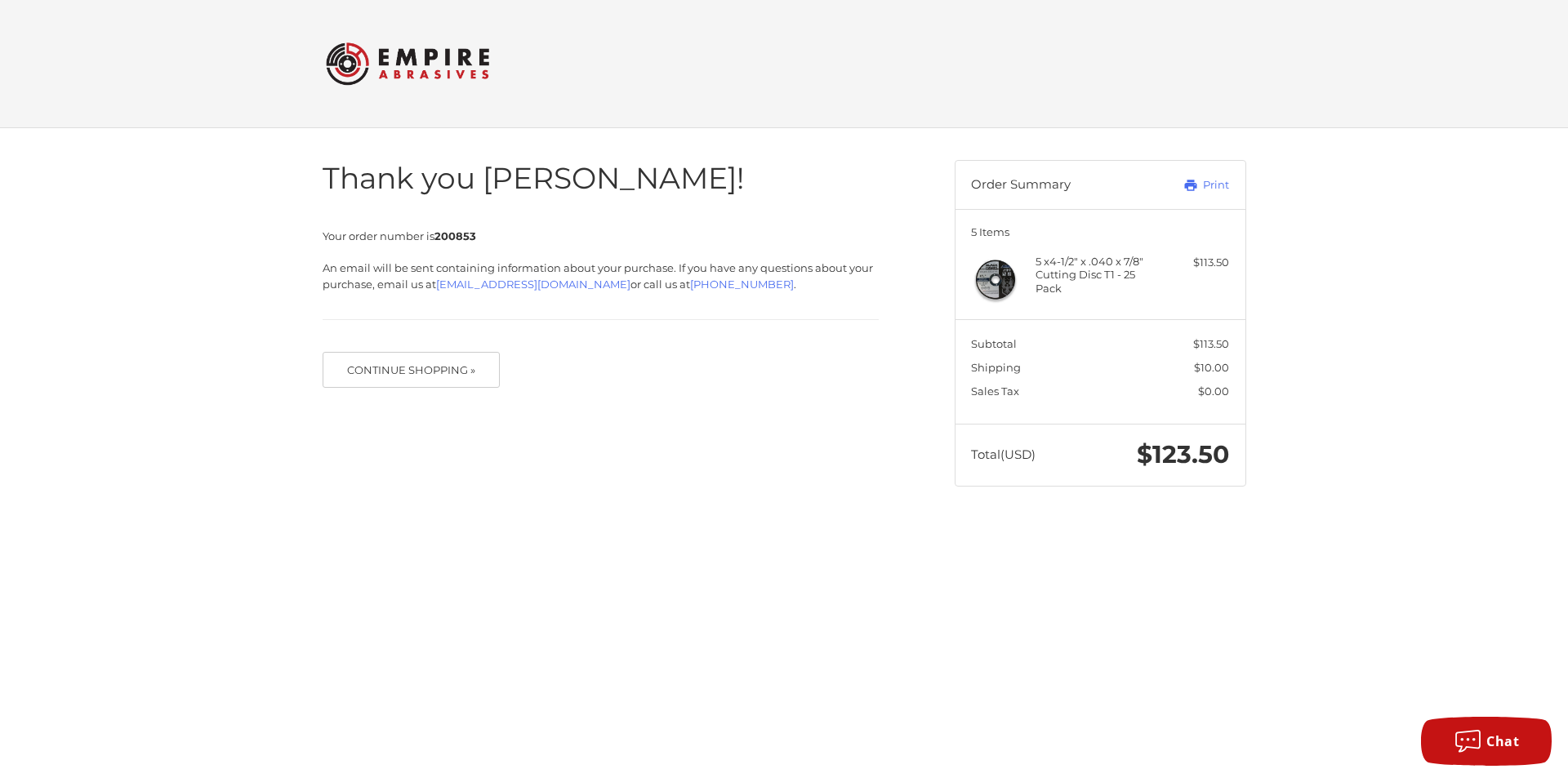
click at [0, 519] on div at bounding box center [0, 519] width 0 height 0
click at [1206, 187] on link "Print" at bounding box center [1188, 185] width 81 height 16
